Goal: Consume media (video, audio): Consume media (video, audio)

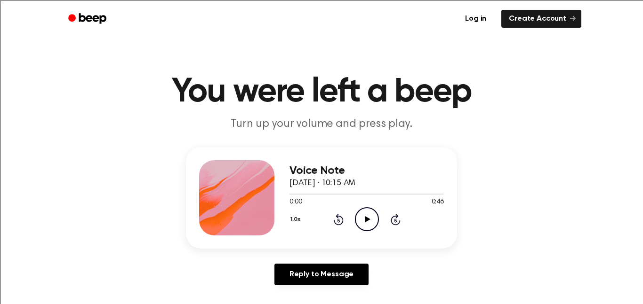
click at [363, 223] on icon "Play Audio" at bounding box center [367, 219] width 24 height 24
click at [362, 224] on icon "Play Audio" at bounding box center [367, 219] width 24 height 24
click at [367, 226] on icon "Play Audio" at bounding box center [367, 219] width 24 height 24
click at [358, 224] on icon "Play Audio" at bounding box center [367, 219] width 24 height 24
click at [357, 220] on icon "Pause Audio" at bounding box center [367, 219] width 24 height 24
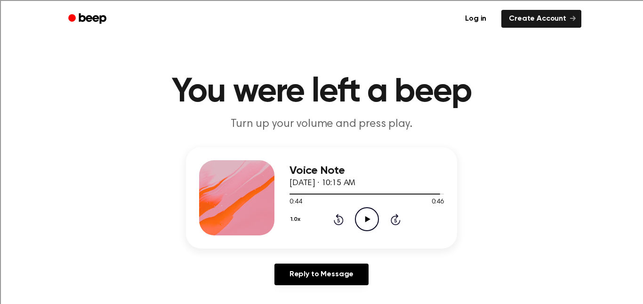
click at [358, 210] on icon "Play Audio" at bounding box center [367, 219] width 24 height 24
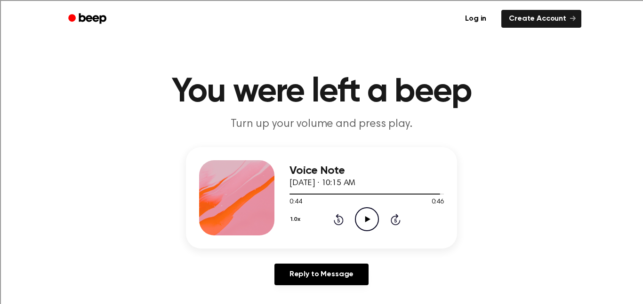
click at [340, 225] on icon at bounding box center [339, 219] width 10 height 11
click at [338, 221] on icon at bounding box center [338, 221] width 2 height 4
click at [341, 220] on icon "Rewind 5 seconds" at bounding box center [338, 220] width 10 height 12
click at [342, 220] on icon at bounding box center [339, 219] width 10 height 11
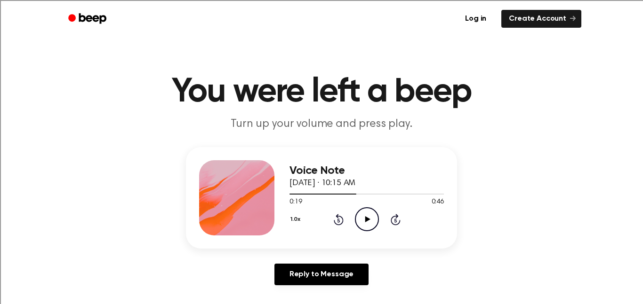
click at [338, 221] on icon at bounding box center [338, 221] width 2 height 4
click at [340, 221] on icon "Rewind 5 seconds" at bounding box center [338, 220] width 10 height 12
click at [338, 217] on icon at bounding box center [339, 219] width 10 height 11
click at [338, 221] on icon at bounding box center [338, 221] width 2 height 4
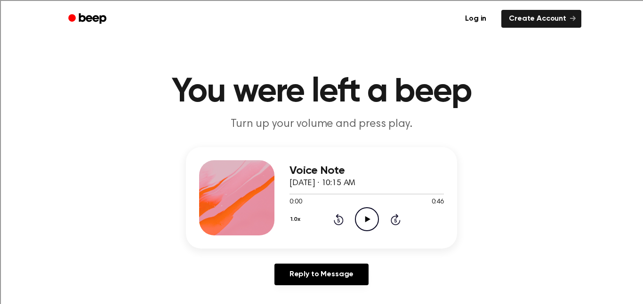
click at [339, 223] on icon "Rewind 5 seconds" at bounding box center [338, 220] width 10 height 12
click at [375, 220] on icon "Play Audio" at bounding box center [367, 219] width 24 height 24
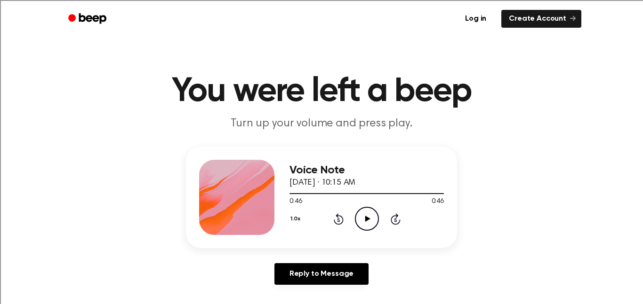
scroll to position [1, 0]
click at [367, 219] on icon at bounding box center [367, 218] width 5 height 6
click at [363, 218] on icon "Play Audio" at bounding box center [367, 219] width 24 height 24
click at [338, 220] on icon at bounding box center [338, 220] width 2 height 4
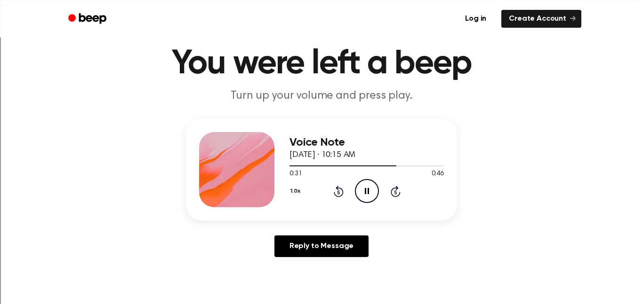
click at [344, 209] on div "Voice Note September 25, 2025 · 10:15 AM 0:31 0:46 Your browser does not suppor…" at bounding box center [321, 170] width 271 height 102
click at [346, 208] on div "Voice Note September 25, 2025 · 10:15 AM 0:32 0:46 Your browser does not suppor…" at bounding box center [321, 170] width 271 height 102
click at [338, 188] on icon at bounding box center [339, 191] width 10 height 11
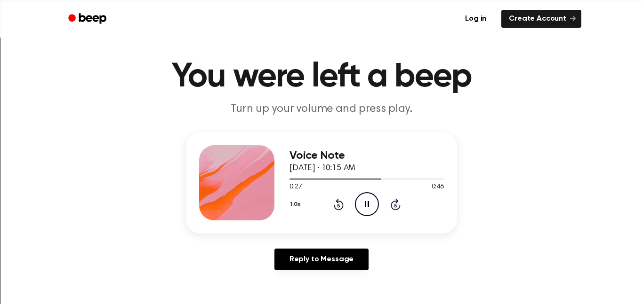
scroll to position [14, 0]
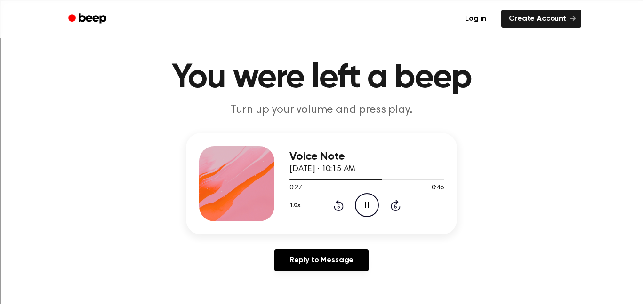
click at [338, 207] on icon at bounding box center [338, 207] width 2 height 4
click at [338, 207] on icon "Rewind 5 seconds" at bounding box center [338, 205] width 10 height 12
click at [338, 207] on icon at bounding box center [338, 207] width 2 height 4
click at [341, 206] on icon "Rewind 5 seconds" at bounding box center [338, 205] width 10 height 12
click at [338, 207] on icon at bounding box center [338, 207] width 2 height 4
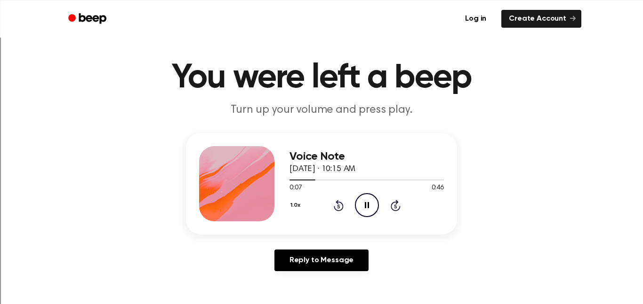
click at [353, 207] on div "1.0x Rewind 5 seconds Pause Audio Skip 5 seconds" at bounding box center [366, 205] width 154 height 24
click at [342, 207] on icon at bounding box center [339, 205] width 10 height 11
click at [79, 23] on icon "Beep" at bounding box center [88, 19] width 40 height 14
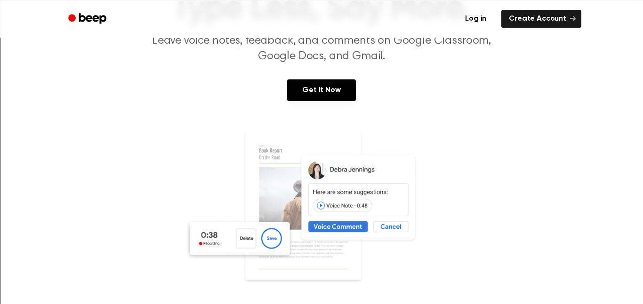
scroll to position [67, 0]
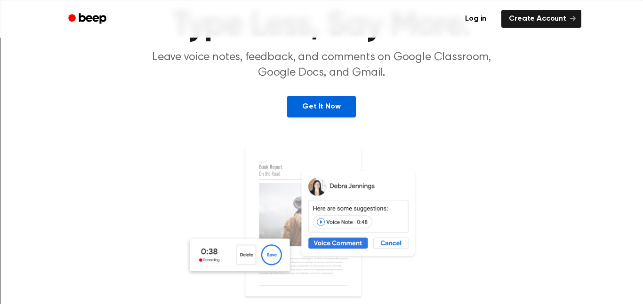
click at [307, 109] on link "Get It Now" at bounding box center [321, 107] width 68 height 22
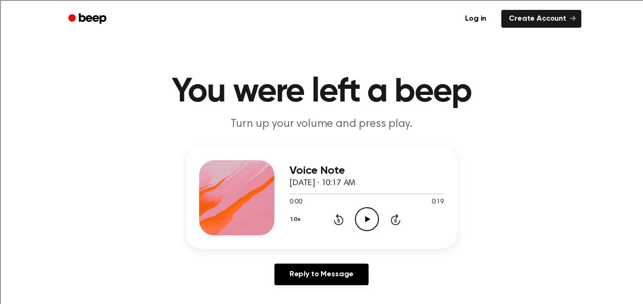
click at [363, 226] on icon "Play Audio" at bounding box center [367, 219] width 24 height 24
click at [368, 218] on icon "Play Audio" at bounding box center [367, 219] width 24 height 24
click at [366, 226] on icon "Play Audio" at bounding box center [367, 219] width 24 height 24
click at [360, 231] on icon "Play Audio" at bounding box center [367, 219] width 24 height 24
click at [367, 220] on icon at bounding box center [367, 219] width 5 height 6
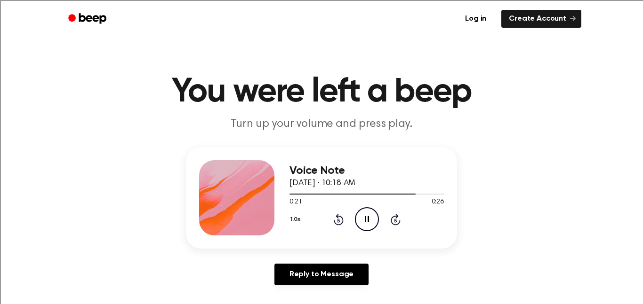
click at [362, 222] on icon "Pause Audio" at bounding box center [367, 219] width 24 height 24
click at [338, 221] on icon at bounding box center [338, 221] width 2 height 4
click at [342, 223] on icon at bounding box center [339, 219] width 10 height 11
click at [341, 222] on icon "Rewind 5 seconds" at bounding box center [338, 220] width 10 height 12
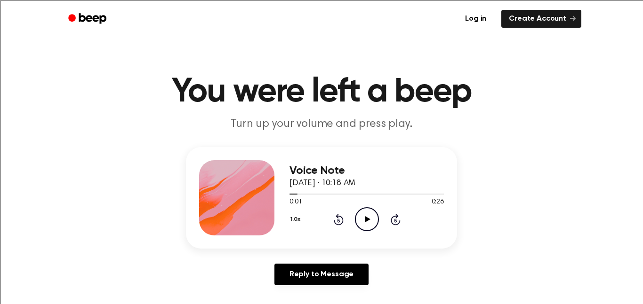
click at [338, 221] on icon at bounding box center [338, 221] width 2 height 4
click at [363, 221] on icon "Play Audio" at bounding box center [367, 219] width 24 height 24
click at [365, 224] on icon "Play Audio" at bounding box center [367, 219] width 24 height 24
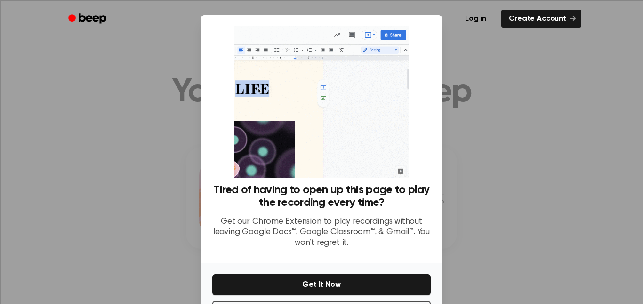
click at [469, 151] on div at bounding box center [321, 152] width 643 height 304
click at [473, 159] on div at bounding box center [321, 152] width 643 height 304
click at [136, 127] on div at bounding box center [321, 152] width 643 height 304
click at [123, 127] on div at bounding box center [321, 152] width 643 height 304
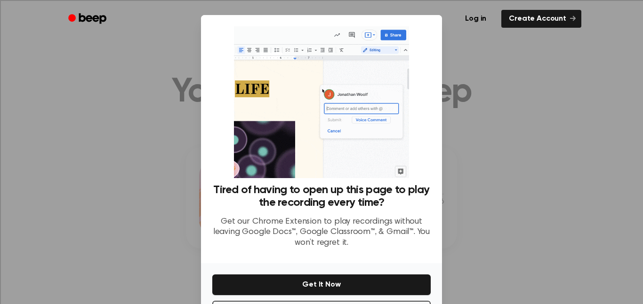
click at [468, 165] on div at bounding box center [321, 152] width 643 height 304
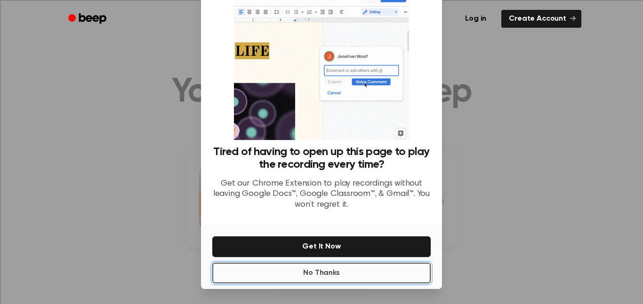
click at [412, 275] on button "No Thanks" at bounding box center [321, 273] width 218 height 21
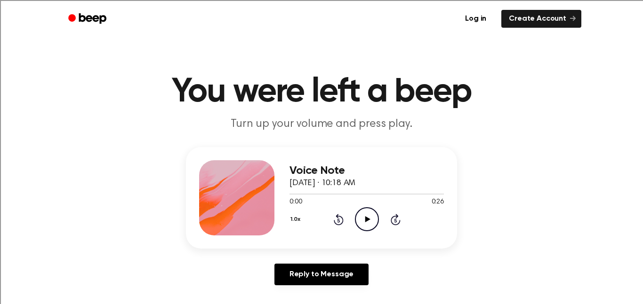
click at [376, 218] on icon "Play Audio" at bounding box center [367, 219] width 24 height 24
click at [366, 226] on icon "Play Audio" at bounding box center [367, 219] width 24 height 24
click at [364, 226] on icon "Play Audio" at bounding box center [367, 219] width 24 height 24
click at [382, 235] on div "Voice Note [DATE] · 10:15 AM 0:46 0:46 Your browser does not support the [objec…" at bounding box center [366, 197] width 154 height 75
click at [366, 216] on icon "Play Audio" at bounding box center [367, 219] width 24 height 24
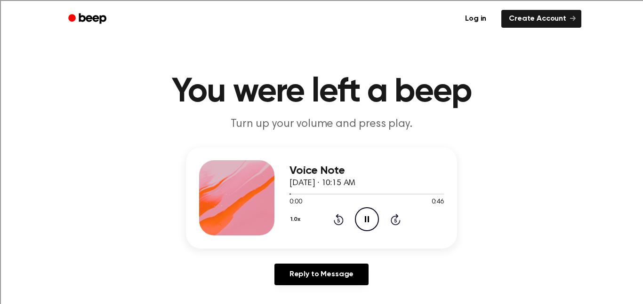
click at [395, 221] on icon at bounding box center [395, 221] width 2 height 4
click at [379, 220] on div "1.0x Rewind 5 seconds Play Audio Skip 5 seconds" at bounding box center [366, 219] width 154 height 24
click at [364, 207] on icon "Play Audio" at bounding box center [367, 219] width 24 height 24
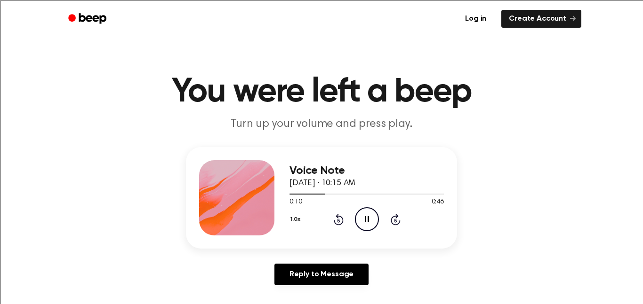
click at [394, 220] on icon "Skip 5 seconds" at bounding box center [395, 220] width 10 height 12
click at [338, 221] on icon at bounding box center [338, 221] width 2 height 4
click at [335, 218] on icon "Rewind 5 seconds" at bounding box center [338, 220] width 10 height 12
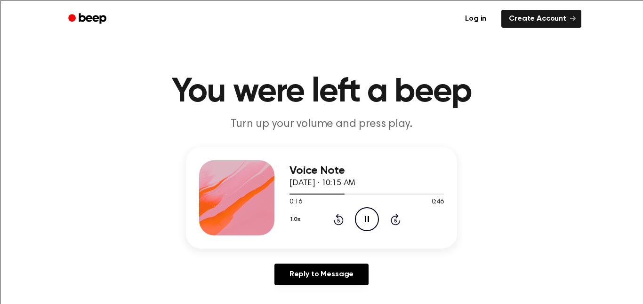
click at [338, 221] on icon at bounding box center [338, 221] width 2 height 4
